Goal: Check status: Check status

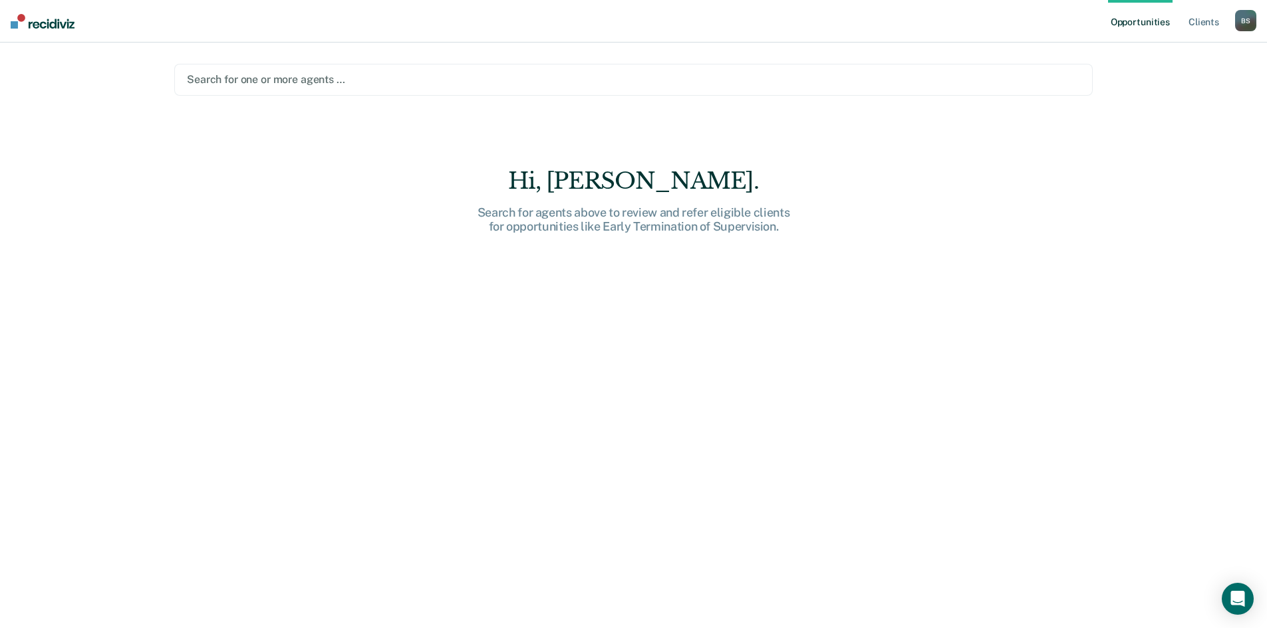
click at [306, 78] on div at bounding box center [633, 79] width 893 height 15
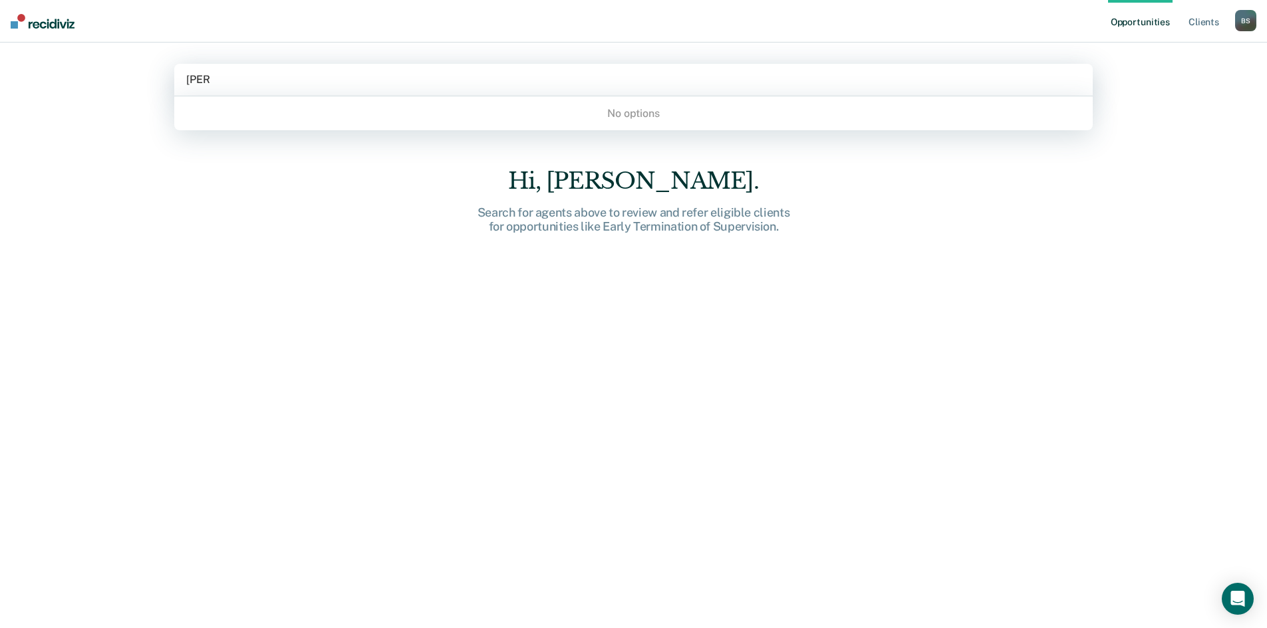
type input "kat"
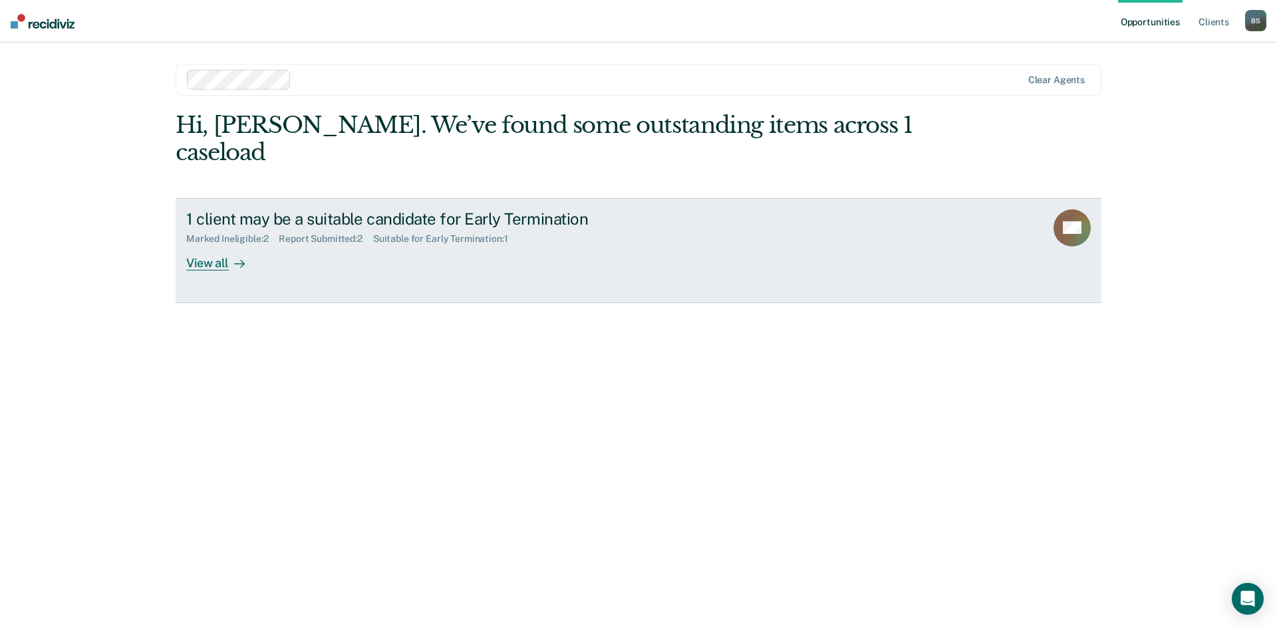
click at [219, 245] on div "View all" at bounding box center [223, 258] width 74 height 26
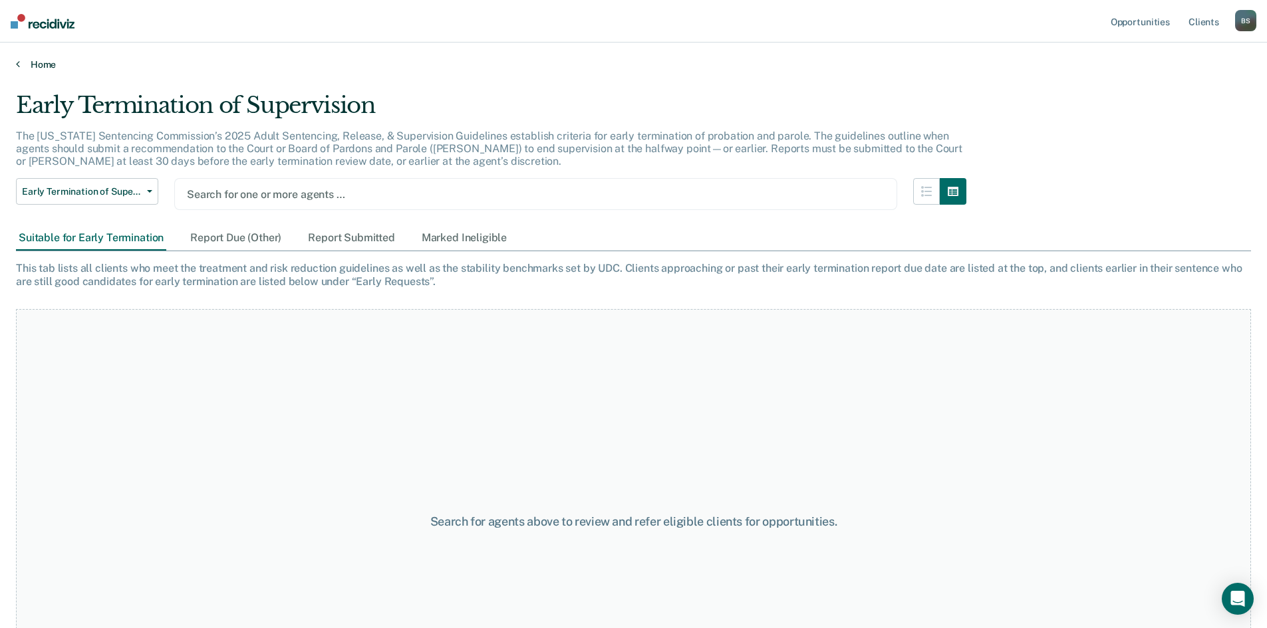
click at [43, 65] on link "Home" at bounding box center [633, 65] width 1235 height 12
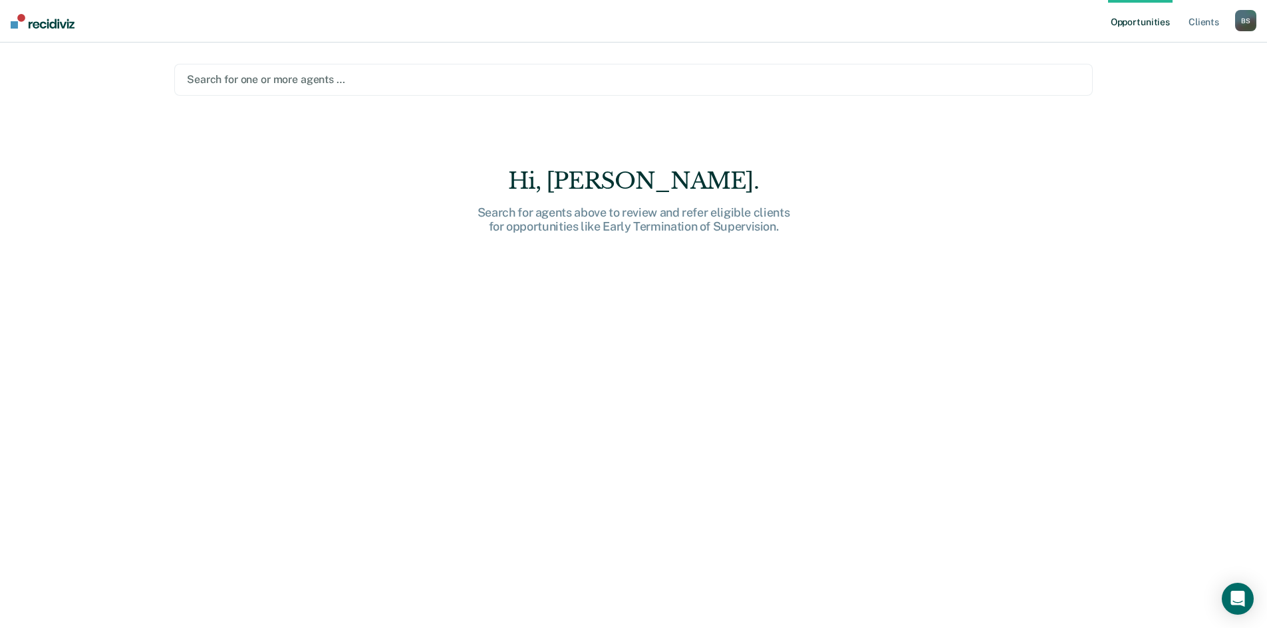
click at [640, 172] on div "Hi, [PERSON_NAME]." at bounding box center [634, 181] width 426 height 27
click at [1200, 20] on link "Client s" at bounding box center [1203, 21] width 36 height 43
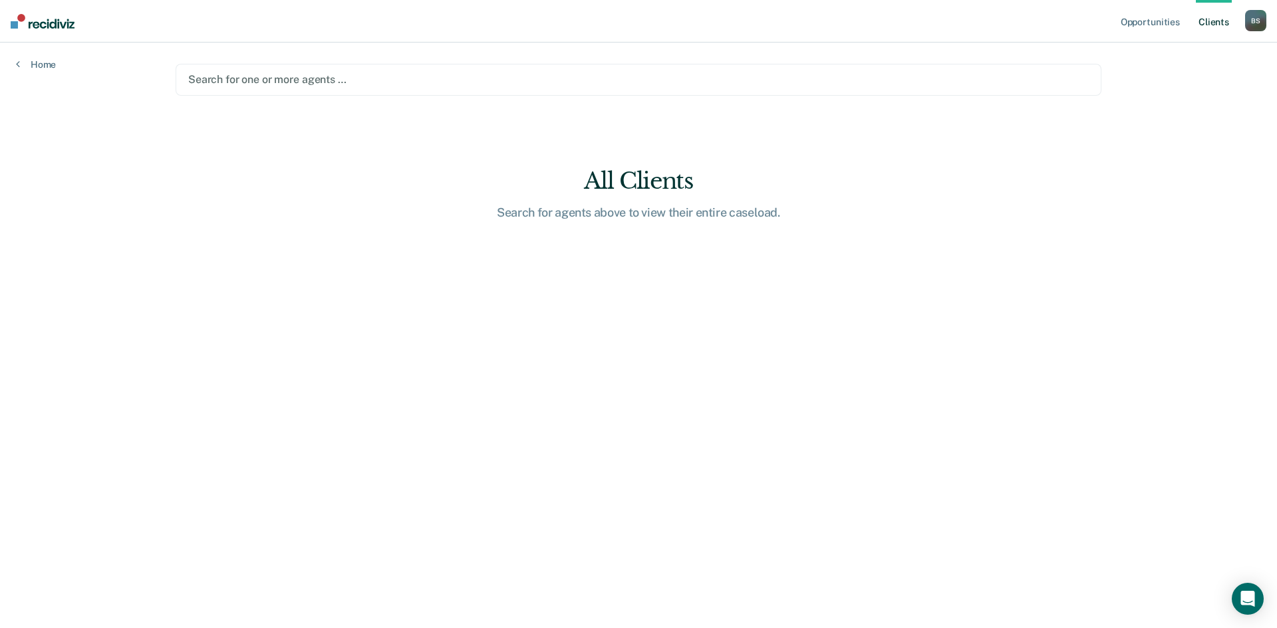
click at [49, 57] on div "Home" at bounding box center [36, 57] width 72 height 28
click at [42, 66] on link "Home" at bounding box center [36, 65] width 40 height 12
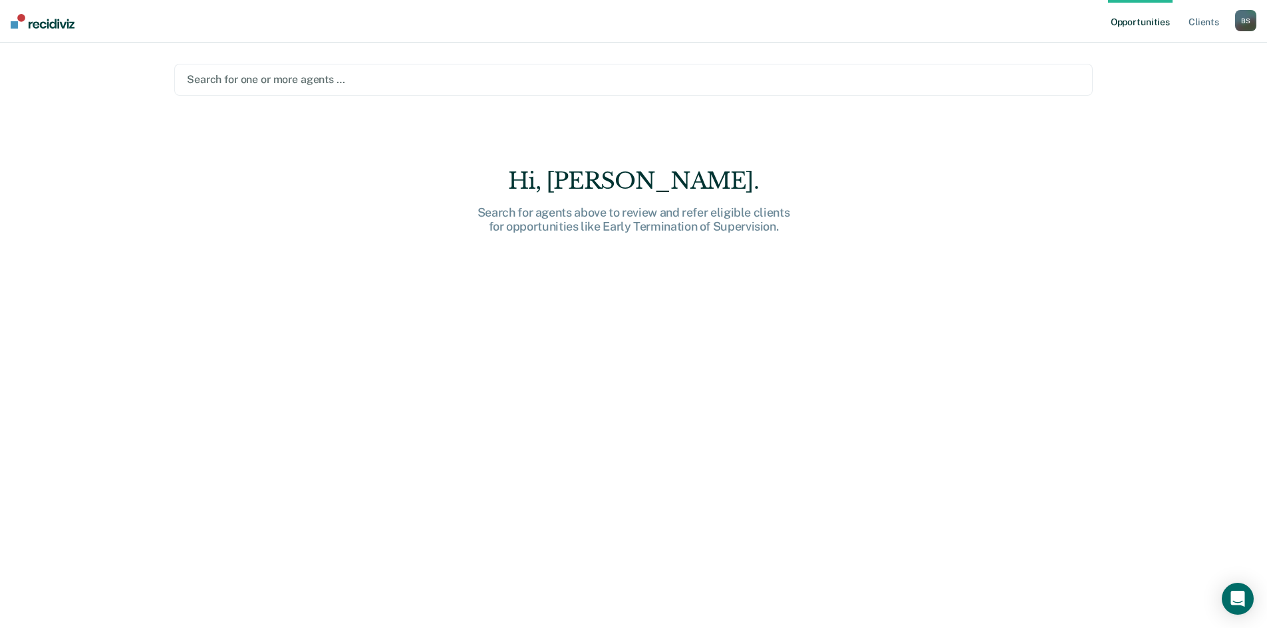
click at [42, 66] on div "Opportunities Client s [PERSON_NAME] B S Profile How it works Log Out Search fo…" at bounding box center [633, 314] width 1267 height 628
click at [1239, 24] on div "B S" at bounding box center [1245, 20] width 21 height 21
click at [1161, 50] on link "Profile" at bounding box center [1191, 54] width 107 height 11
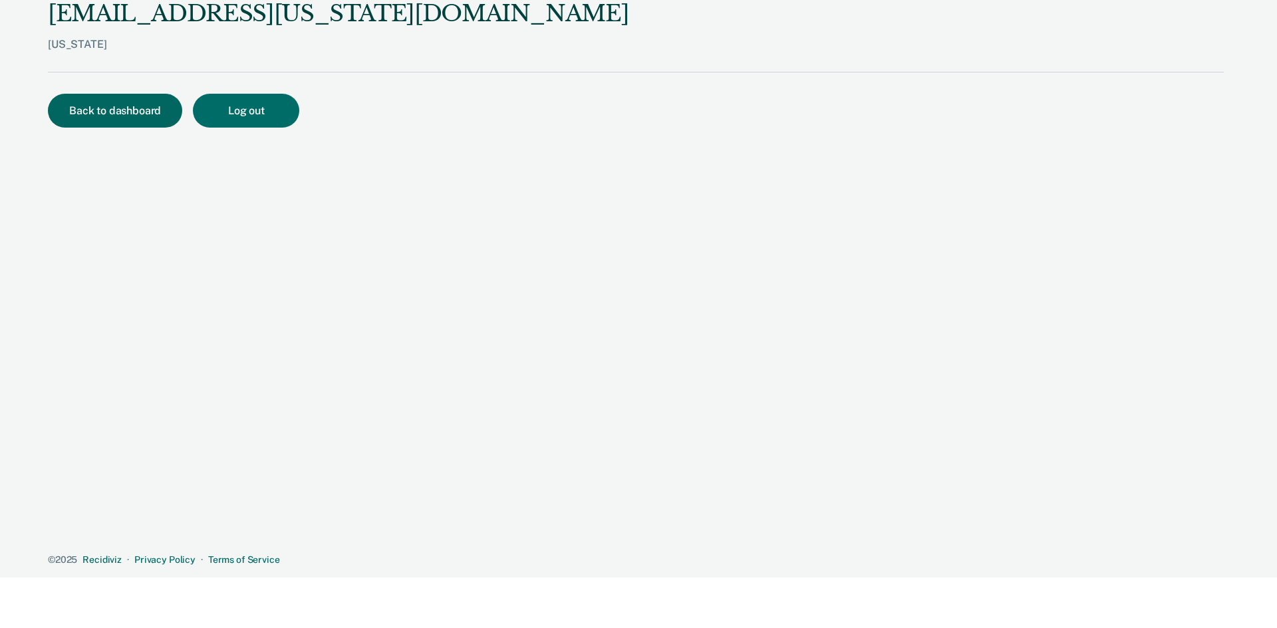
click at [105, 107] on button "Back to dashboard" at bounding box center [115, 111] width 134 height 34
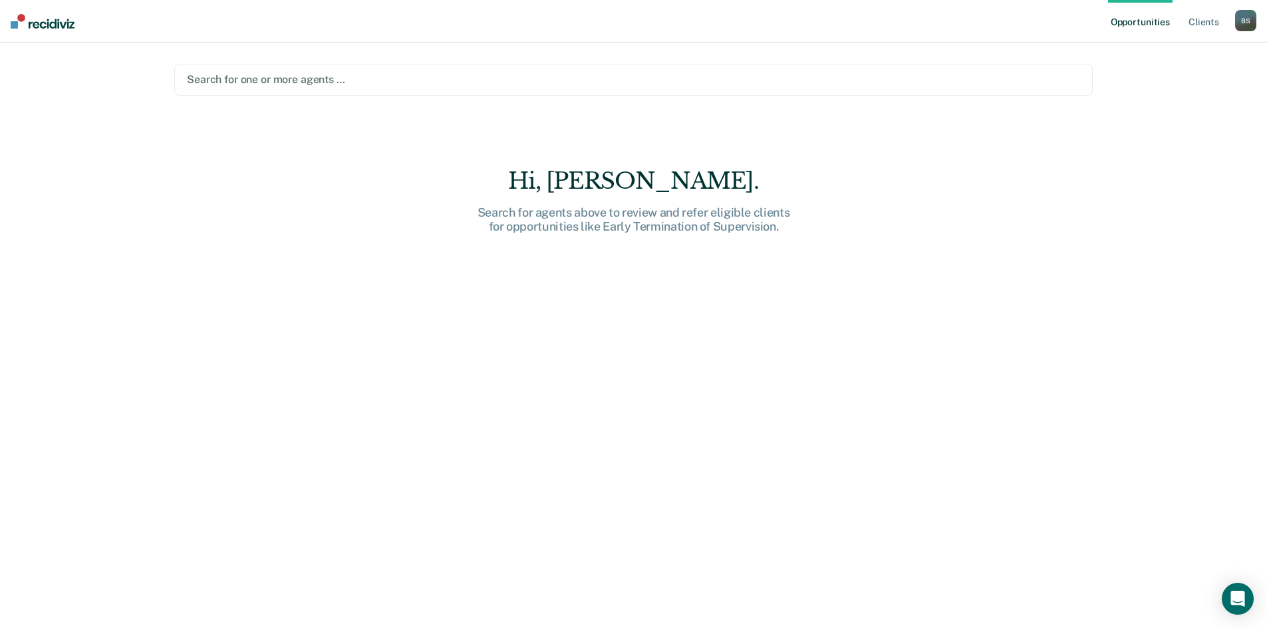
click at [347, 84] on div at bounding box center [633, 79] width 893 height 15
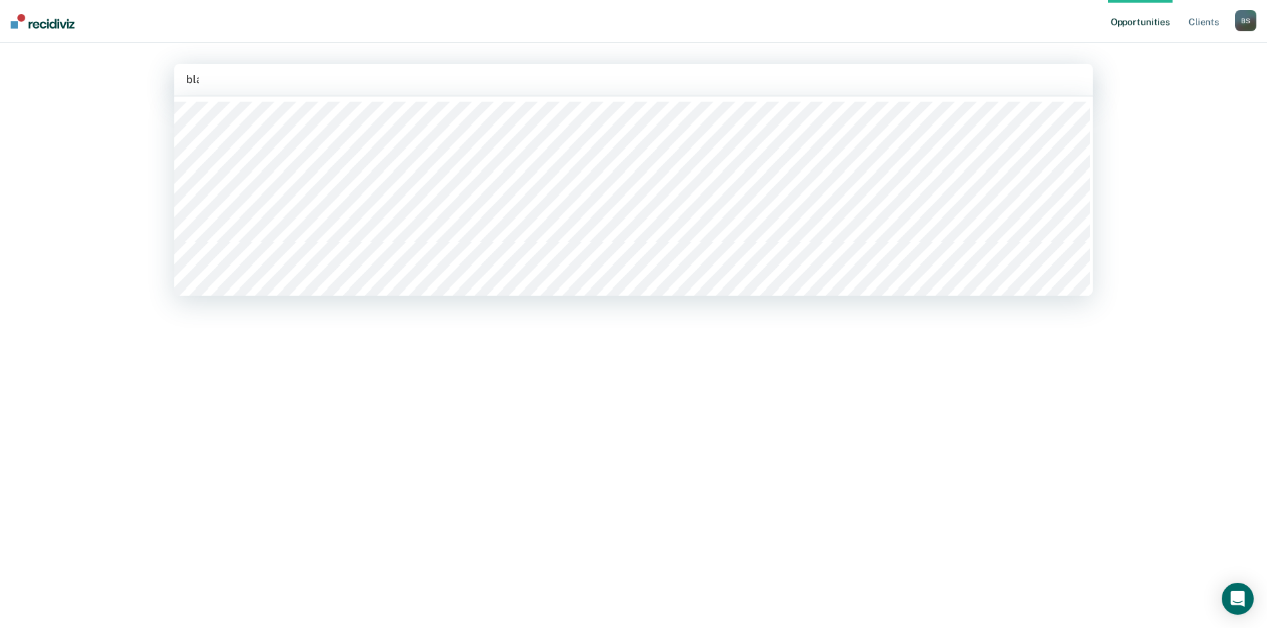
type input "[PERSON_NAME]"
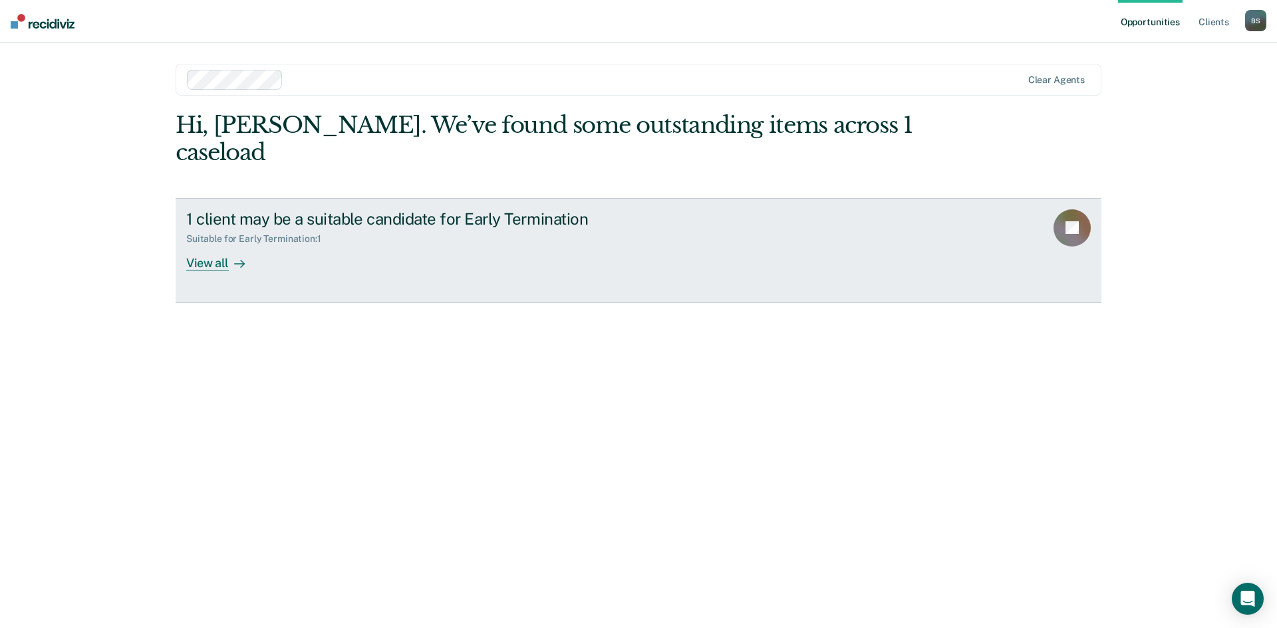
click at [227, 245] on div "View all" at bounding box center [223, 258] width 74 height 26
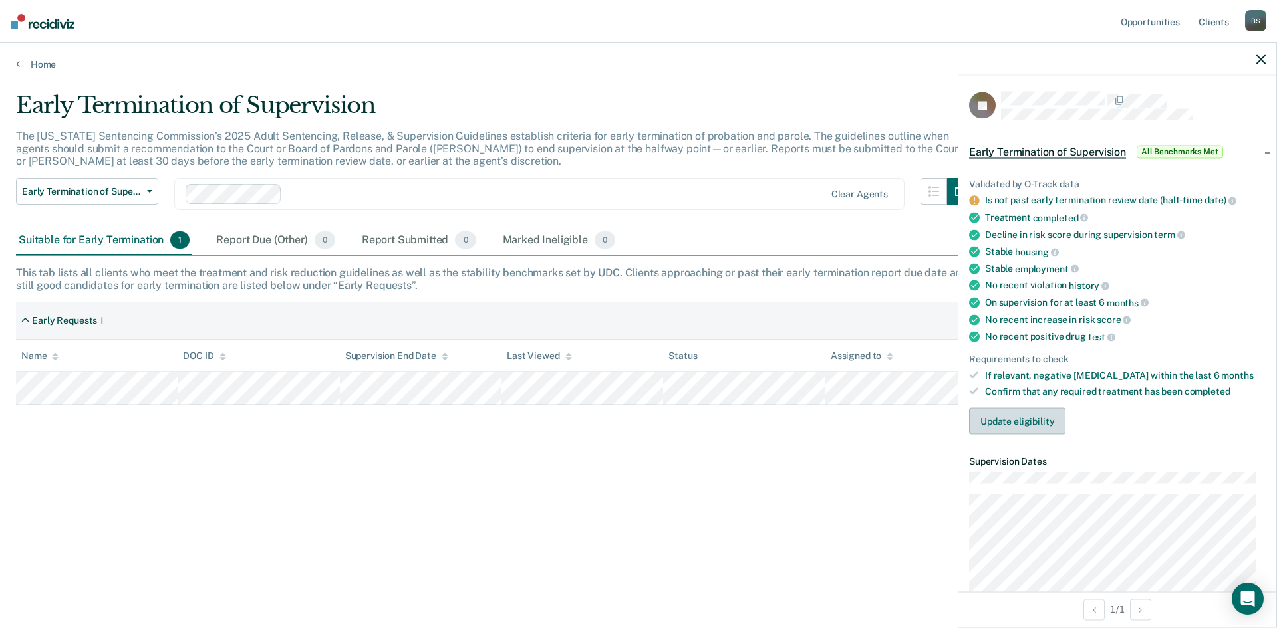
click at [1027, 412] on button "Update eligibility" at bounding box center [1017, 421] width 96 height 27
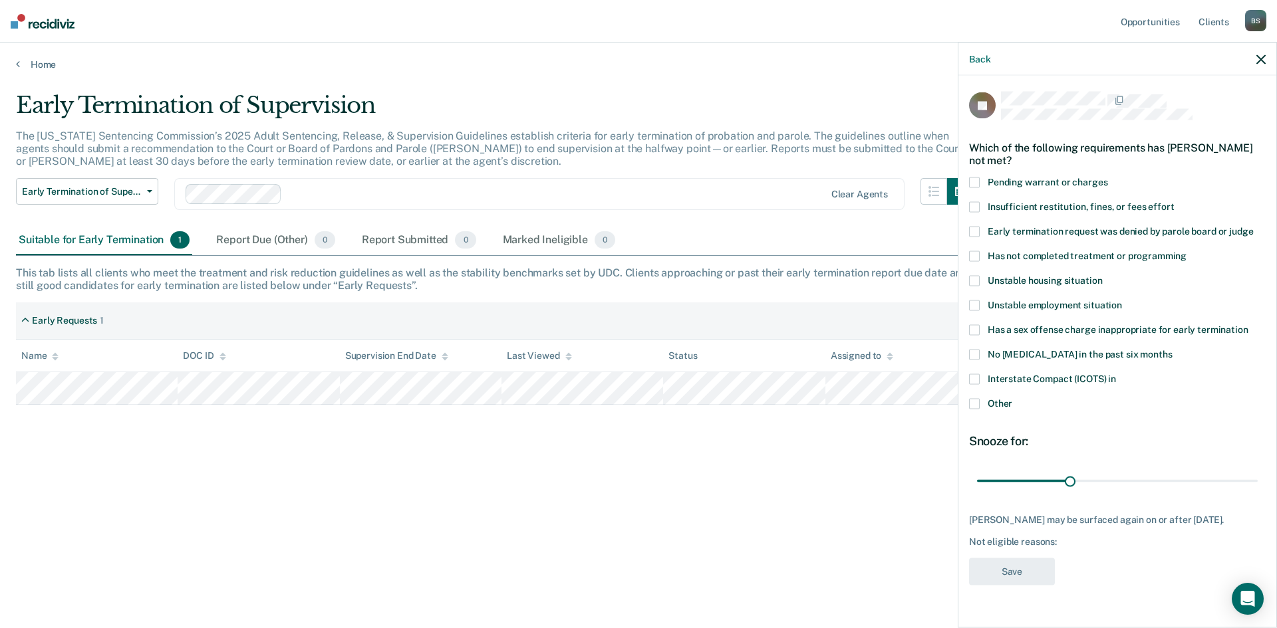
click at [973, 400] on span at bounding box center [974, 403] width 11 height 11
click at [1012, 398] on input "Other" at bounding box center [1012, 398] width 0 height 0
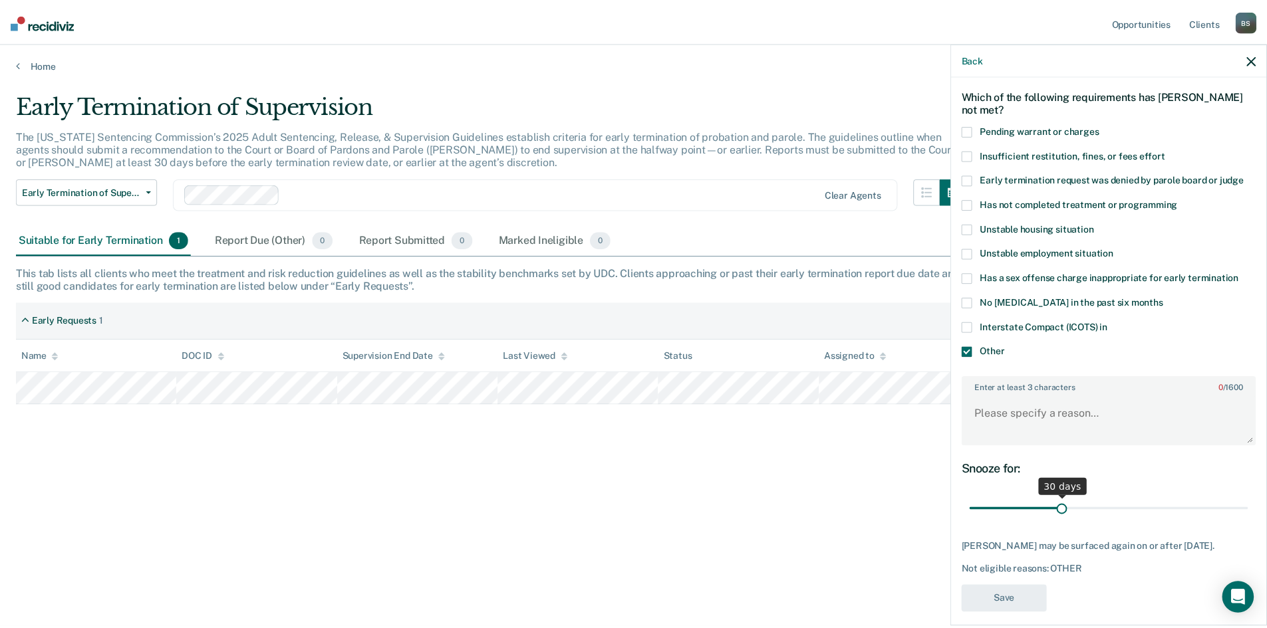
scroll to position [74, 0]
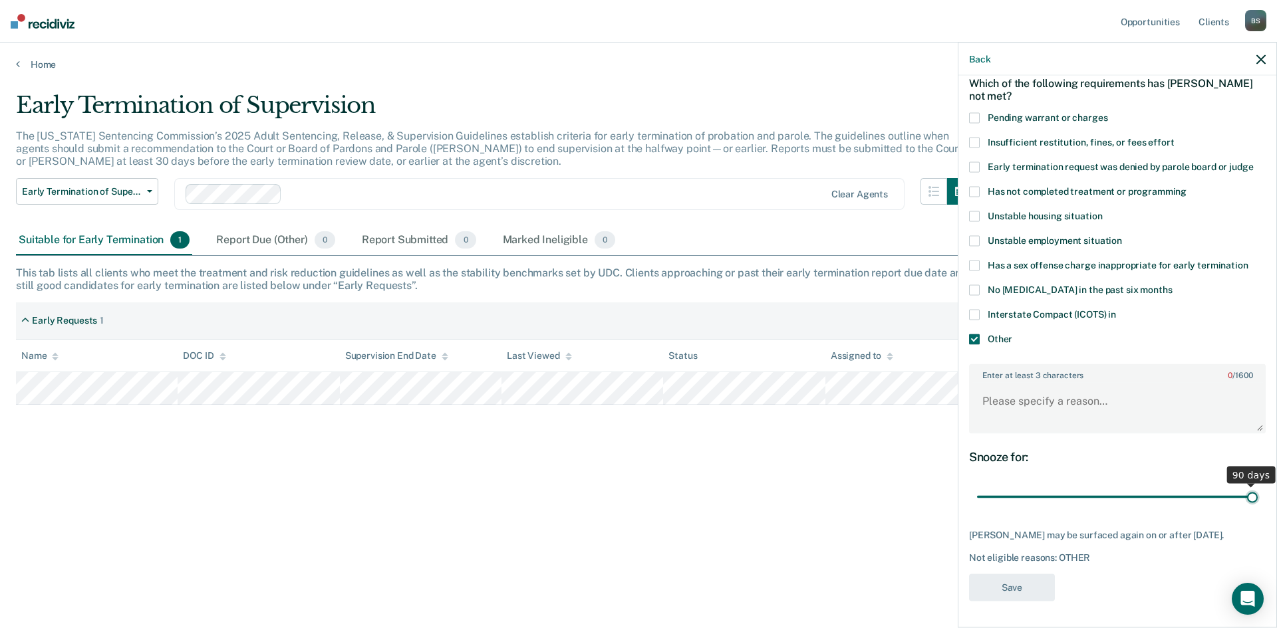
drag, startPoint x: 1084, startPoint y: 483, endPoint x: 1270, endPoint y: 482, distance: 185.5
type input "90"
click at [1257, 485] on input "range" at bounding box center [1117, 496] width 281 height 23
click at [1068, 406] on textarea "Enter at least 3 characters 0 / 1600" at bounding box center [1117, 407] width 294 height 49
type textarea "f"
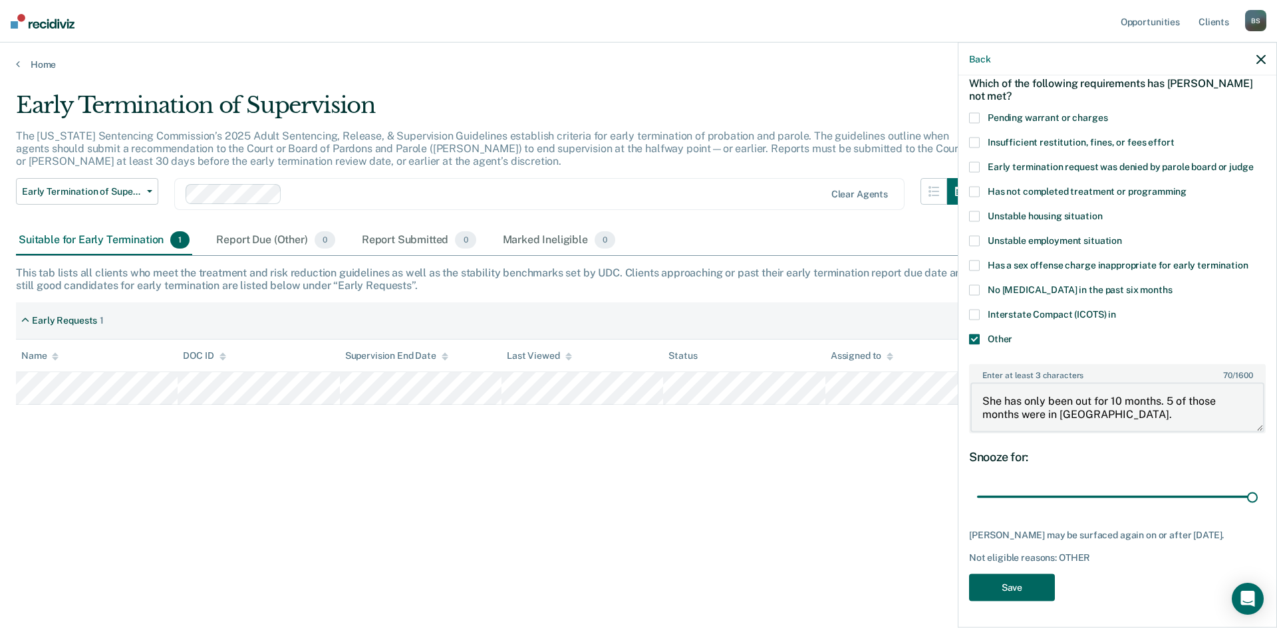
type textarea "She has only been out for 10 months. 5 of those months were in [GEOGRAPHIC_DATA…"
click at [1014, 585] on button "Save" at bounding box center [1012, 587] width 86 height 27
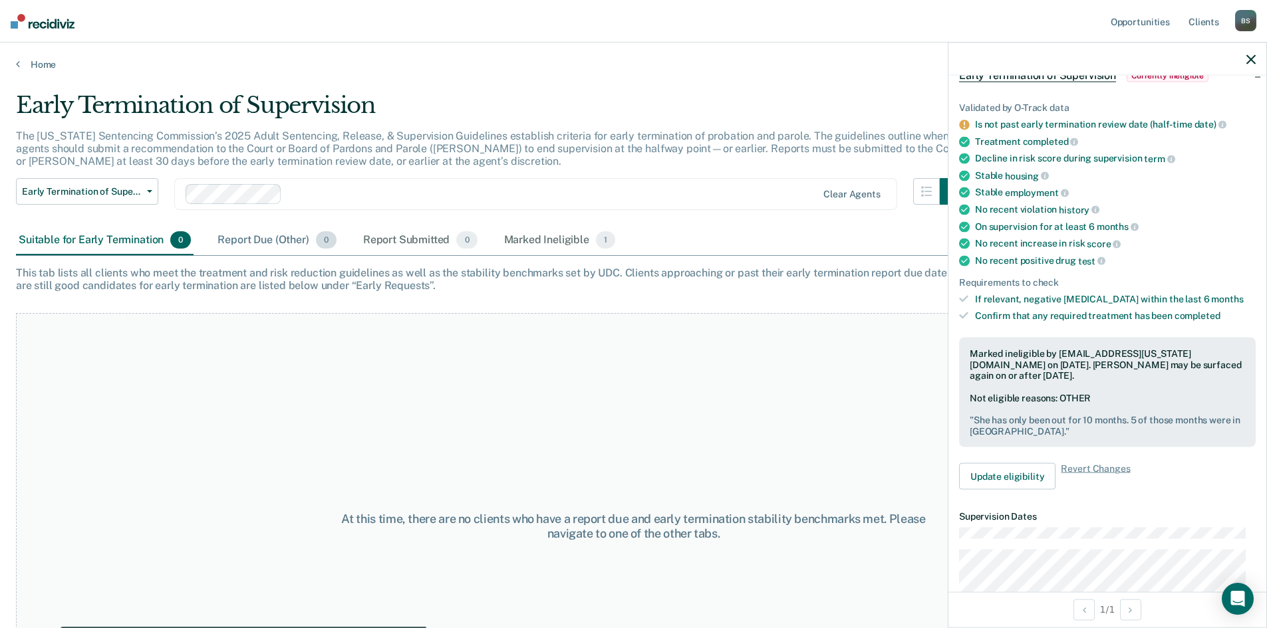
click at [253, 240] on div "Report Due (Other) 0" at bounding box center [277, 240] width 124 height 29
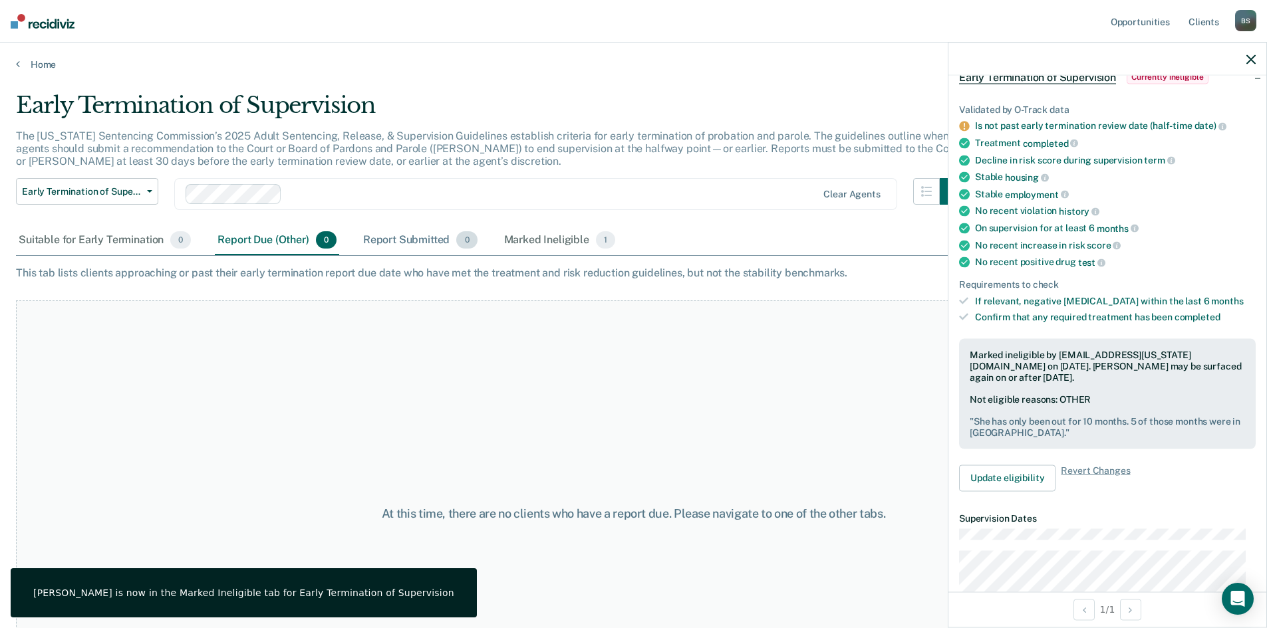
click at [375, 242] on div "Report Submitted 0" at bounding box center [420, 240] width 120 height 29
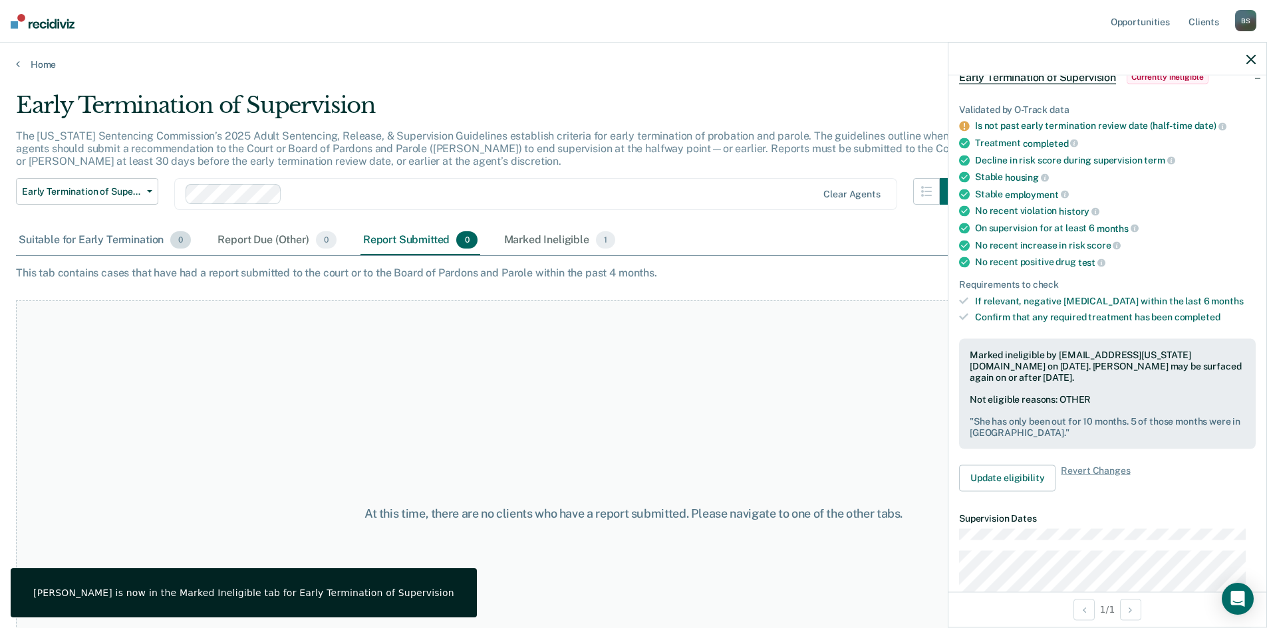
click at [108, 231] on div "Suitable for Early Termination 0" at bounding box center [105, 240] width 178 height 29
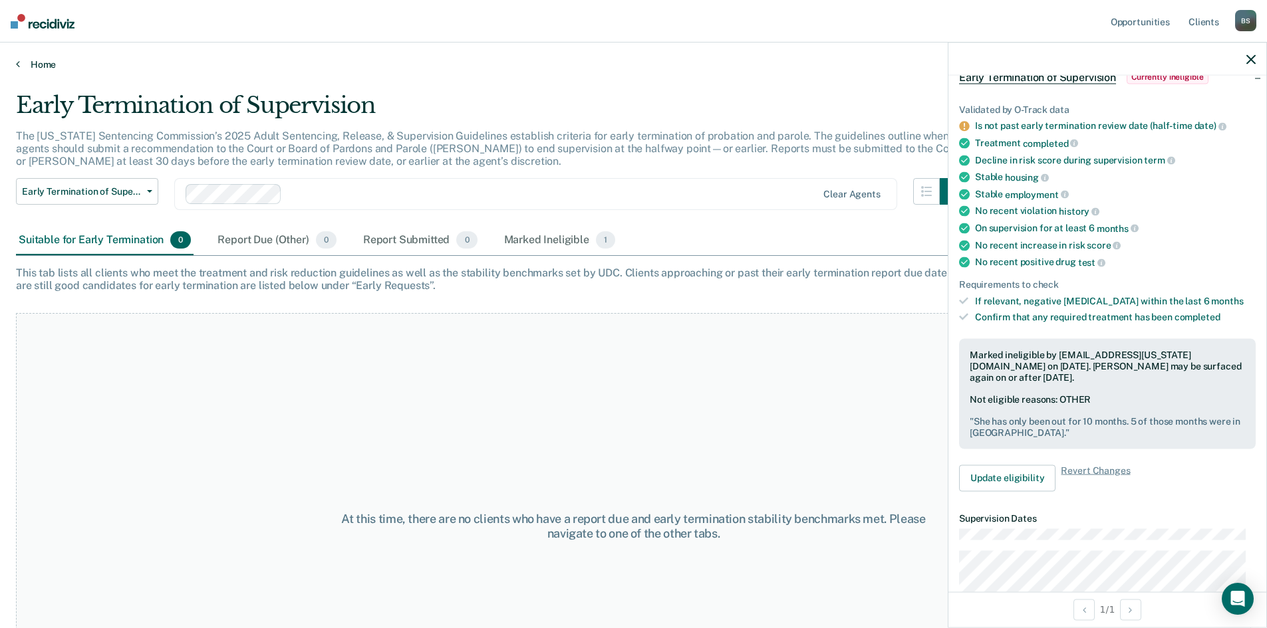
click at [35, 62] on link "Home" at bounding box center [633, 65] width 1235 height 12
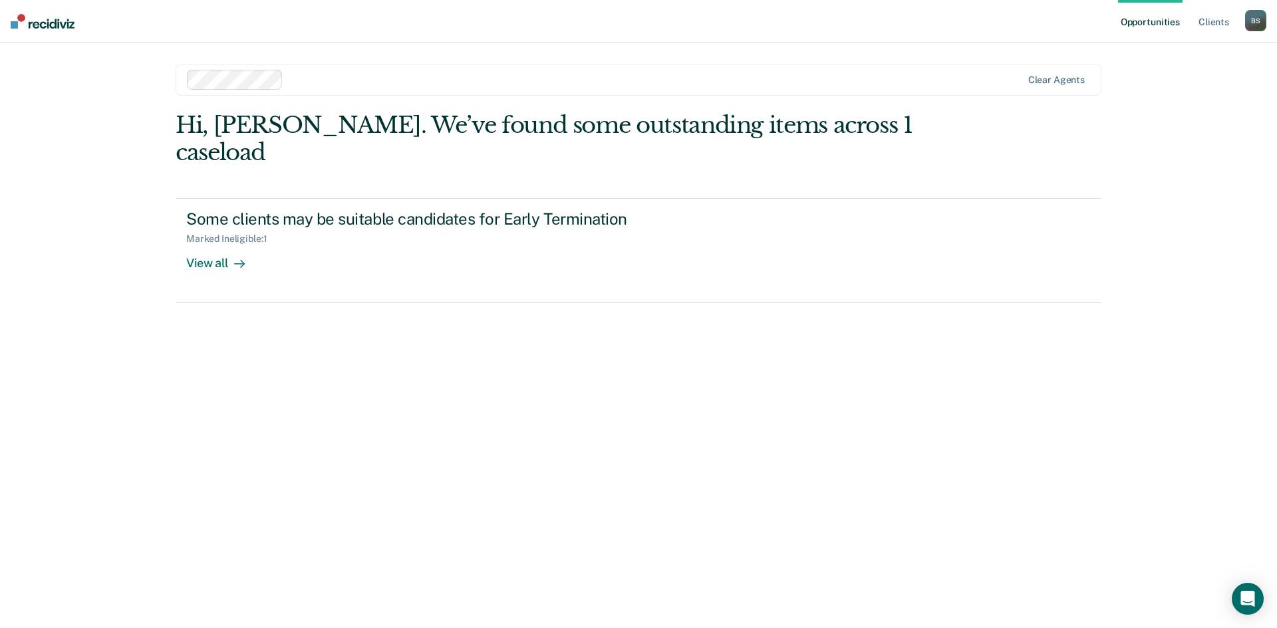
click at [46, 23] on img at bounding box center [43, 21] width 64 height 15
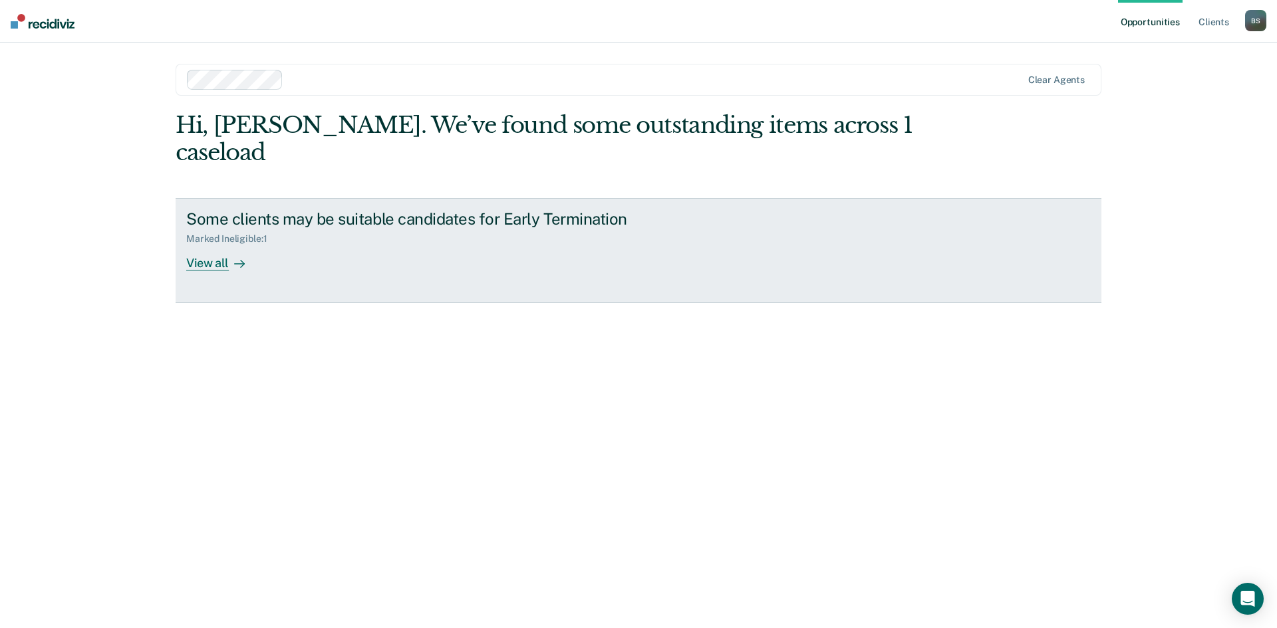
click at [206, 245] on div "View all" at bounding box center [223, 258] width 74 height 26
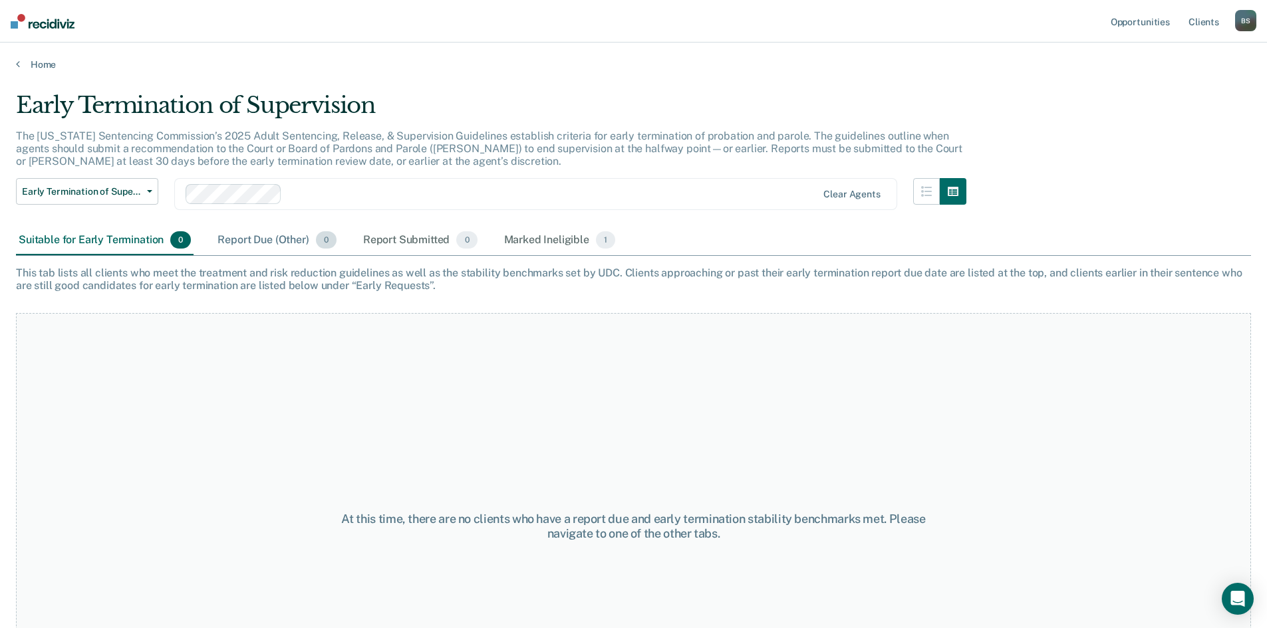
click at [245, 243] on div "Report Due (Other) 0" at bounding box center [277, 240] width 124 height 29
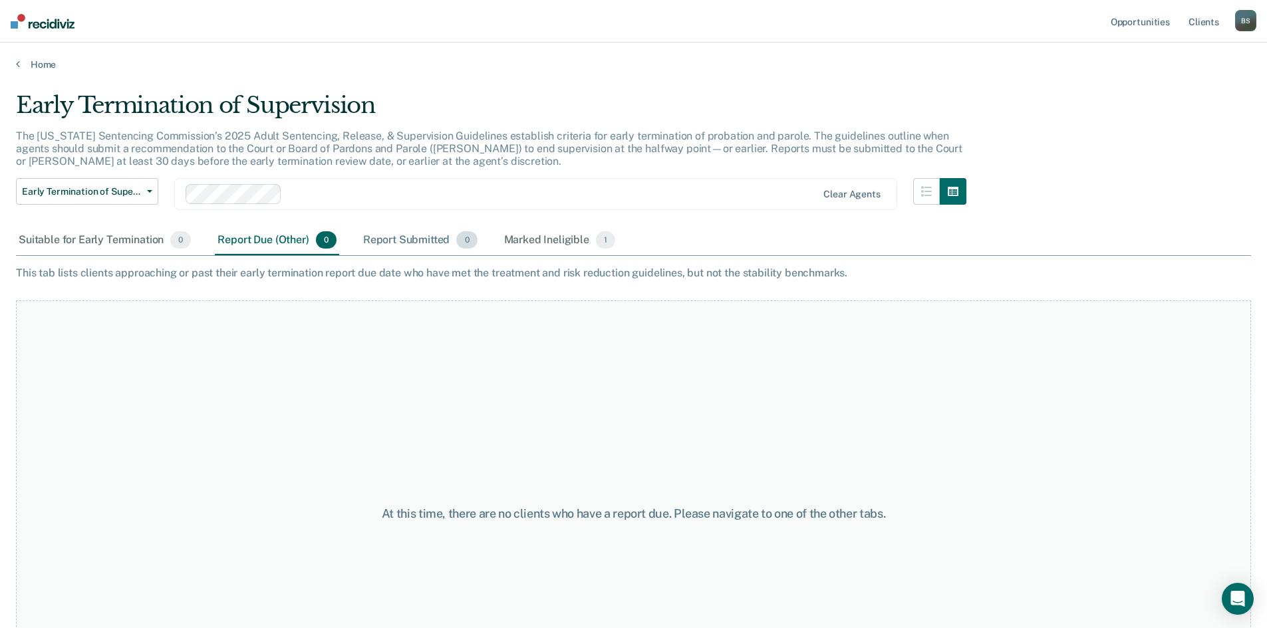
click at [396, 247] on div "Report Submitted 0" at bounding box center [420, 240] width 120 height 29
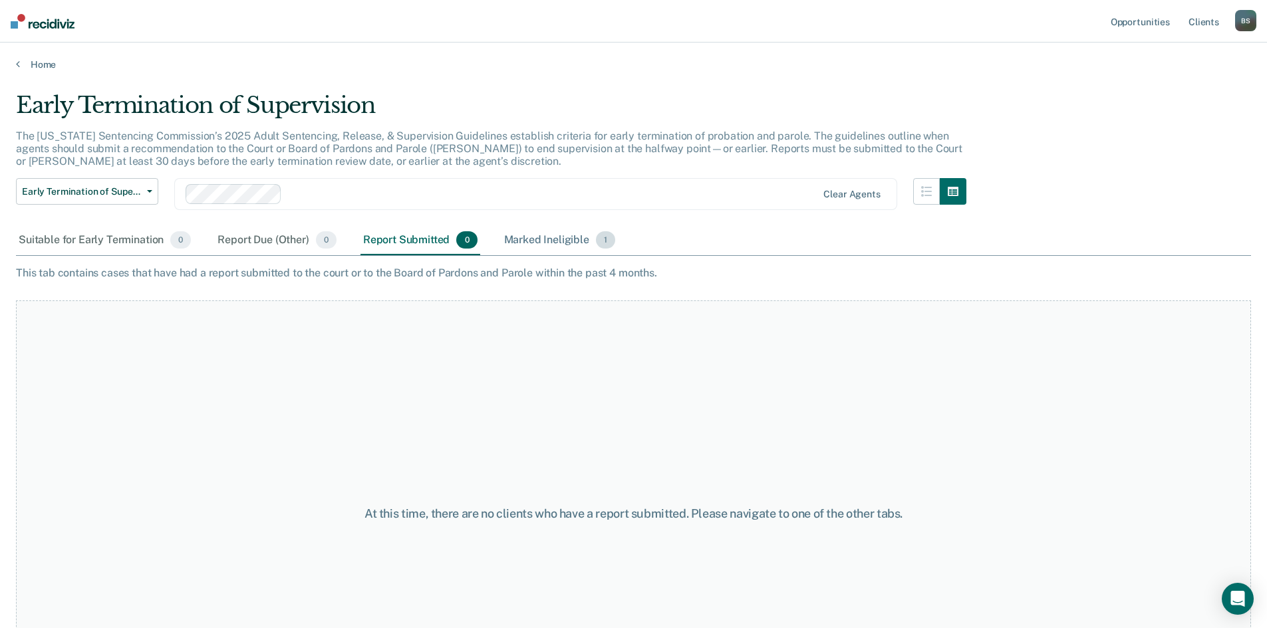
click at [529, 245] on div "Marked Ineligible 1" at bounding box center [559, 240] width 117 height 29
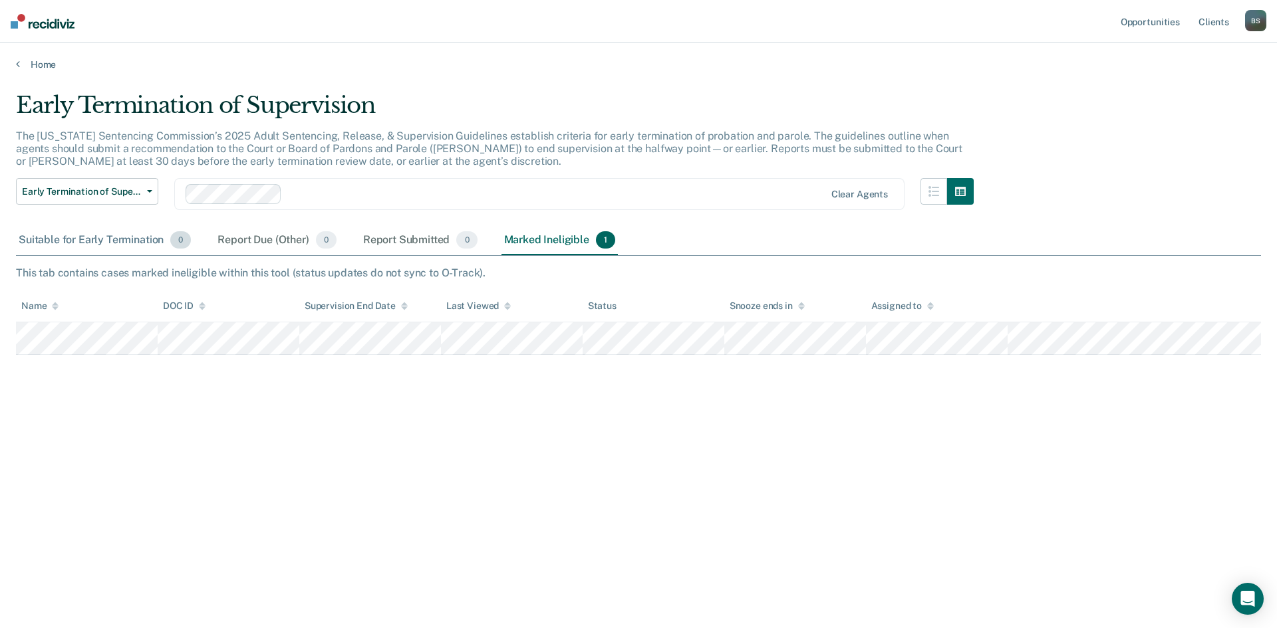
click at [102, 249] on div "Suitable for Early Termination 0" at bounding box center [105, 240] width 178 height 29
